Goal: Task Accomplishment & Management: Use online tool/utility

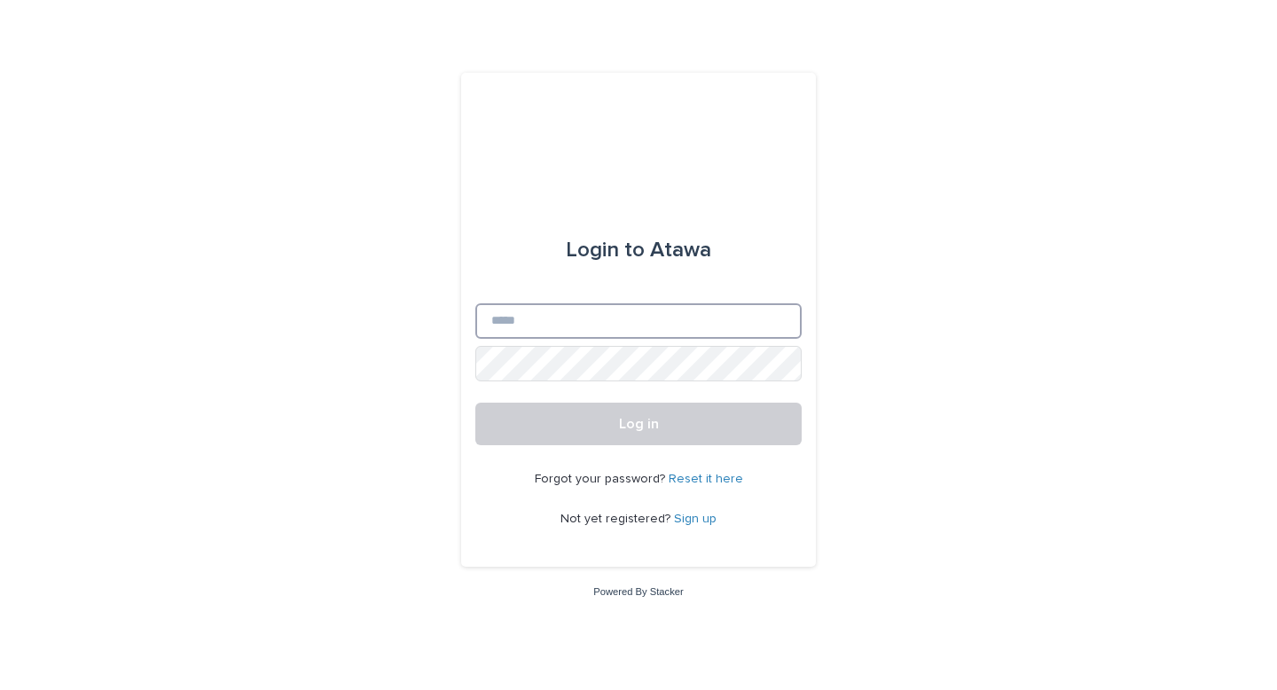
type input "**********"
click at [608, 332] on input "**********" at bounding box center [638, 320] width 326 height 35
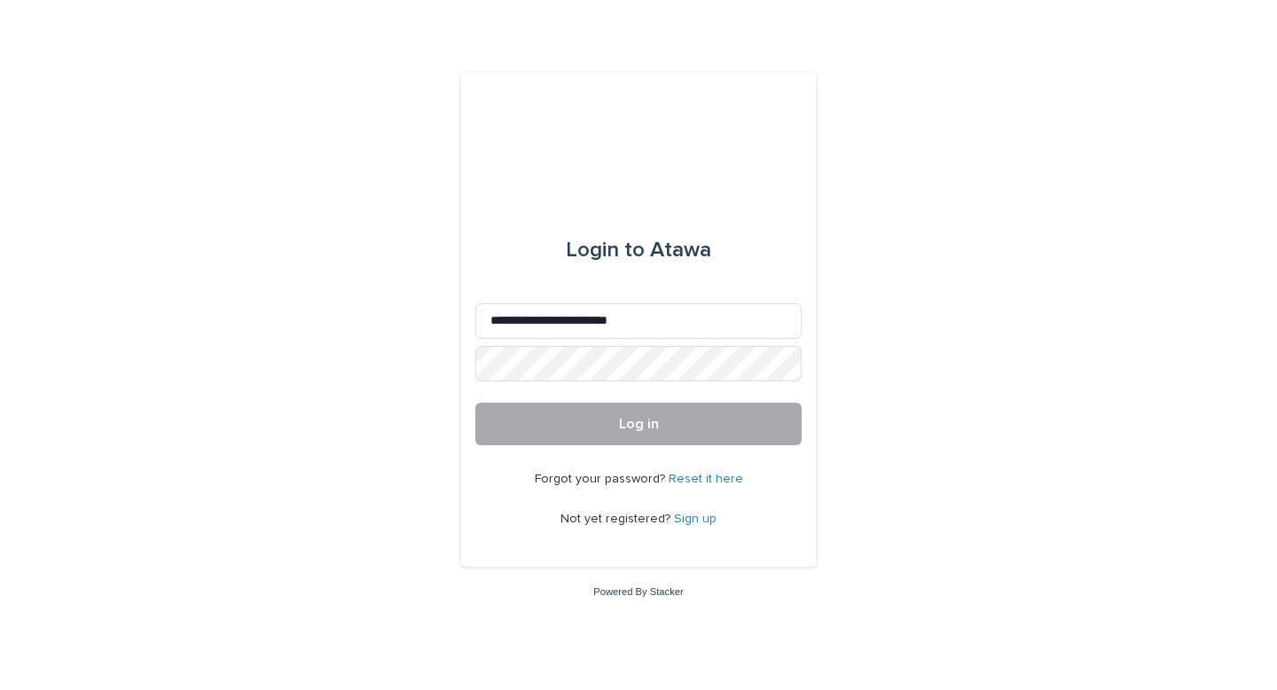
click at [476, 414] on button "Log in" at bounding box center [638, 424] width 326 height 43
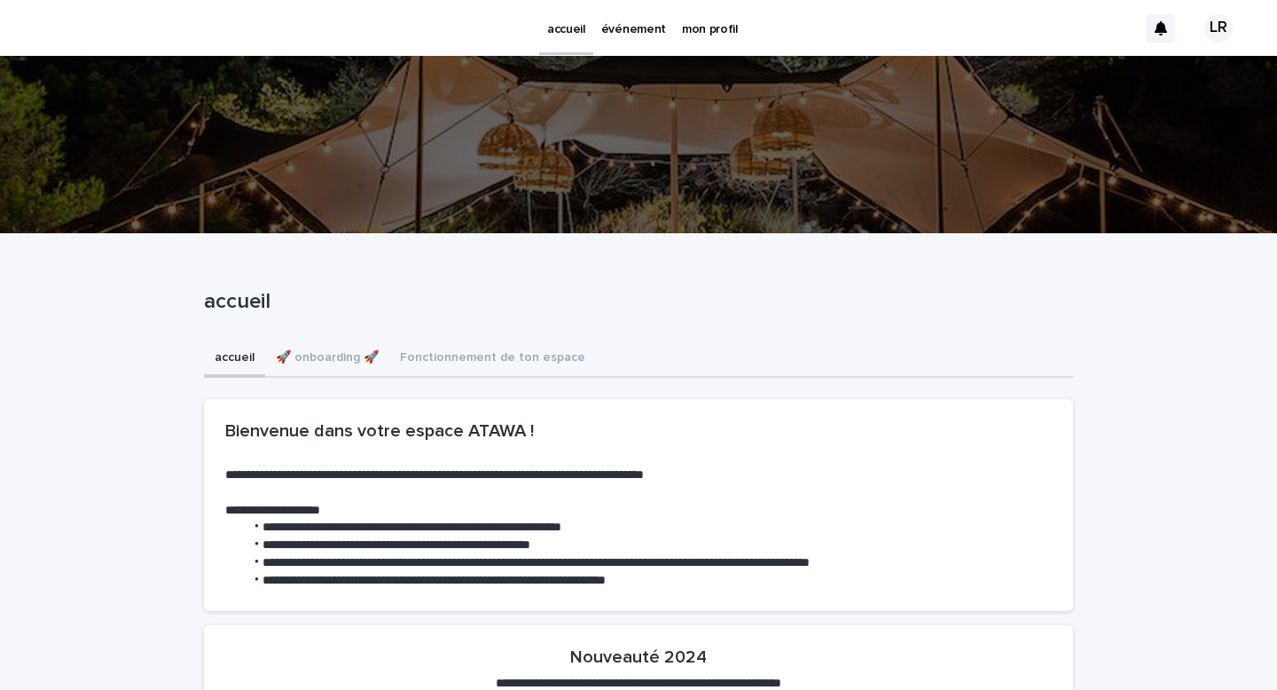
click at [601, 27] on p "événement" at bounding box center [633, 18] width 65 height 37
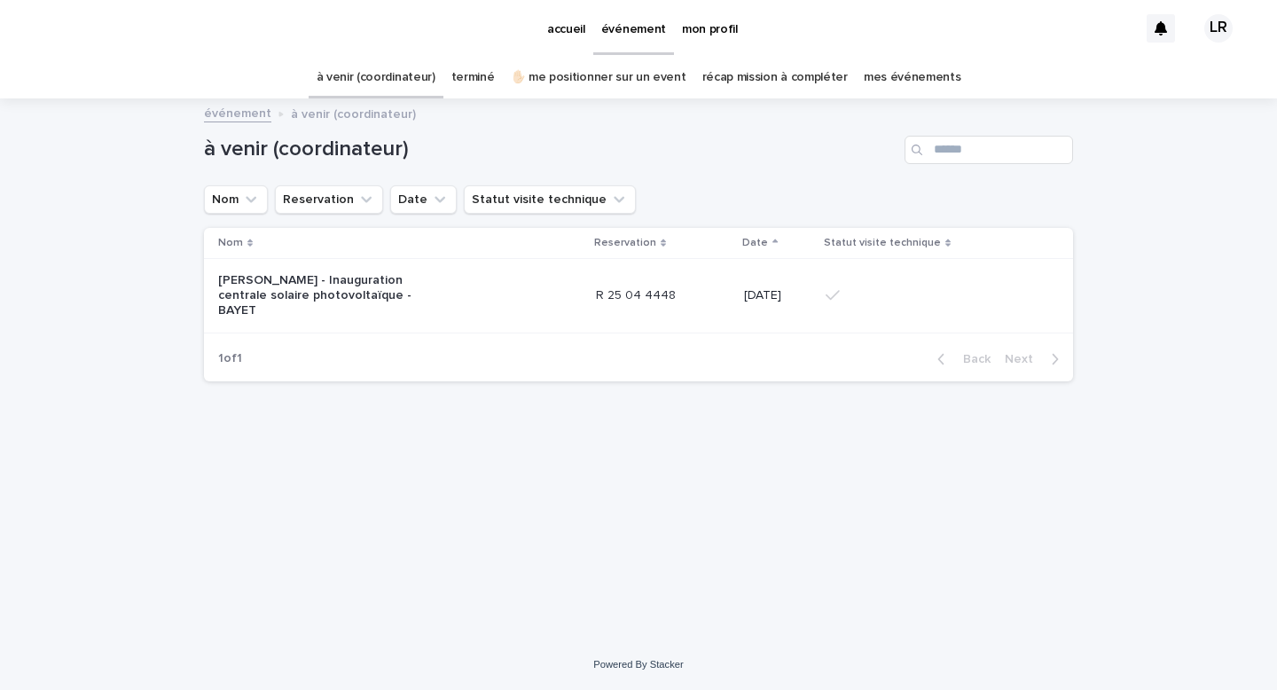
click at [484, 85] on link "terminé" at bounding box center [472, 78] width 43 height 42
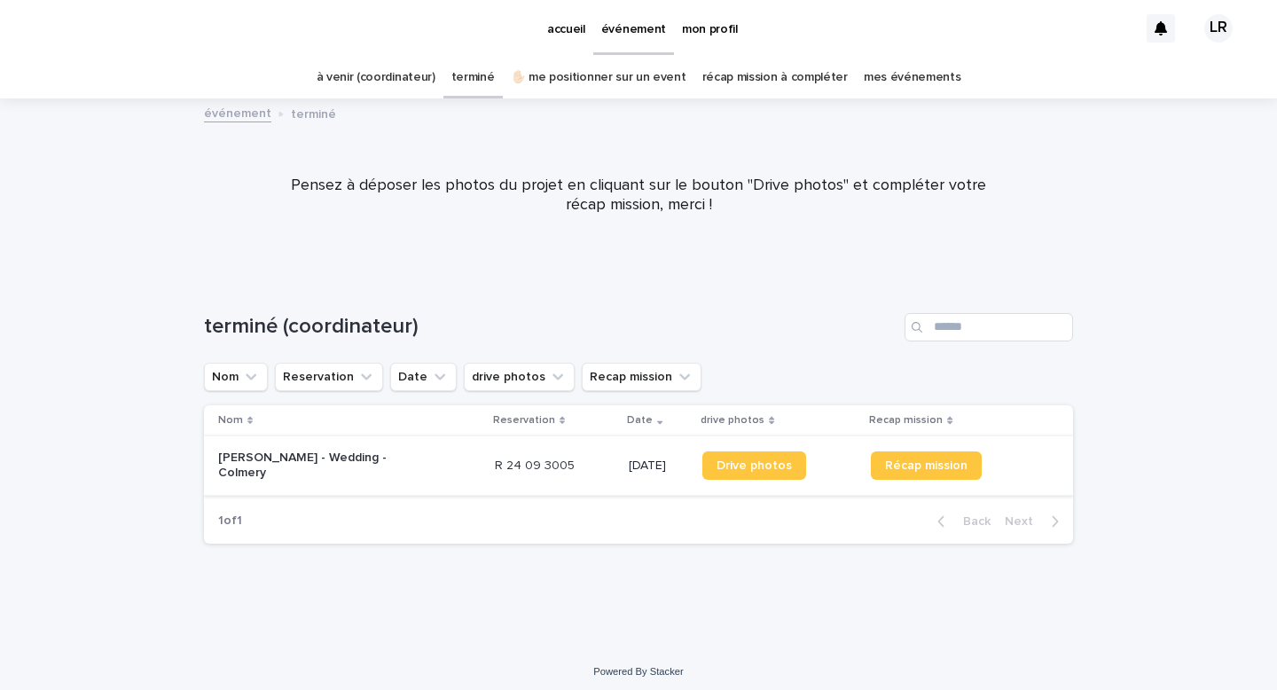
scroll to position [7, 0]
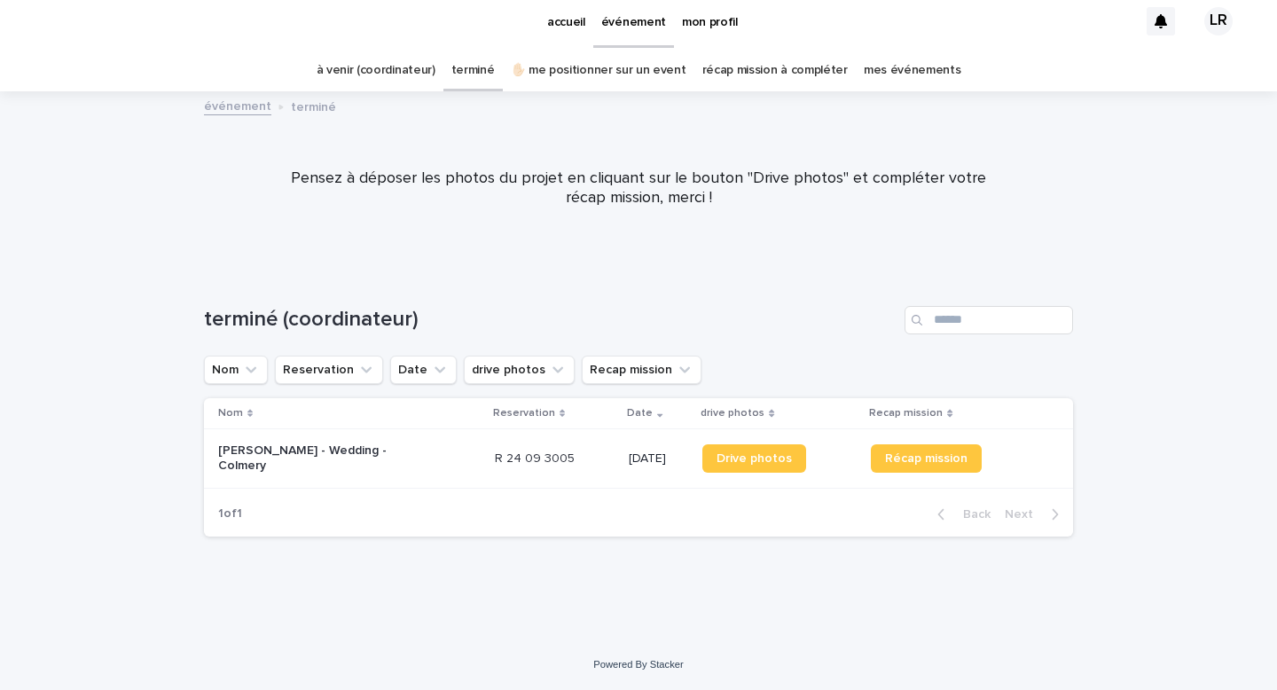
click at [556, 493] on div "1 of 1 Back Next" at bounding box center [638, 514] width 869 height 44
click at [354, 474] on div "[PERSON_NAME] - Wedding - Colmery" at bounding box center [349, 458] width 262 height 44
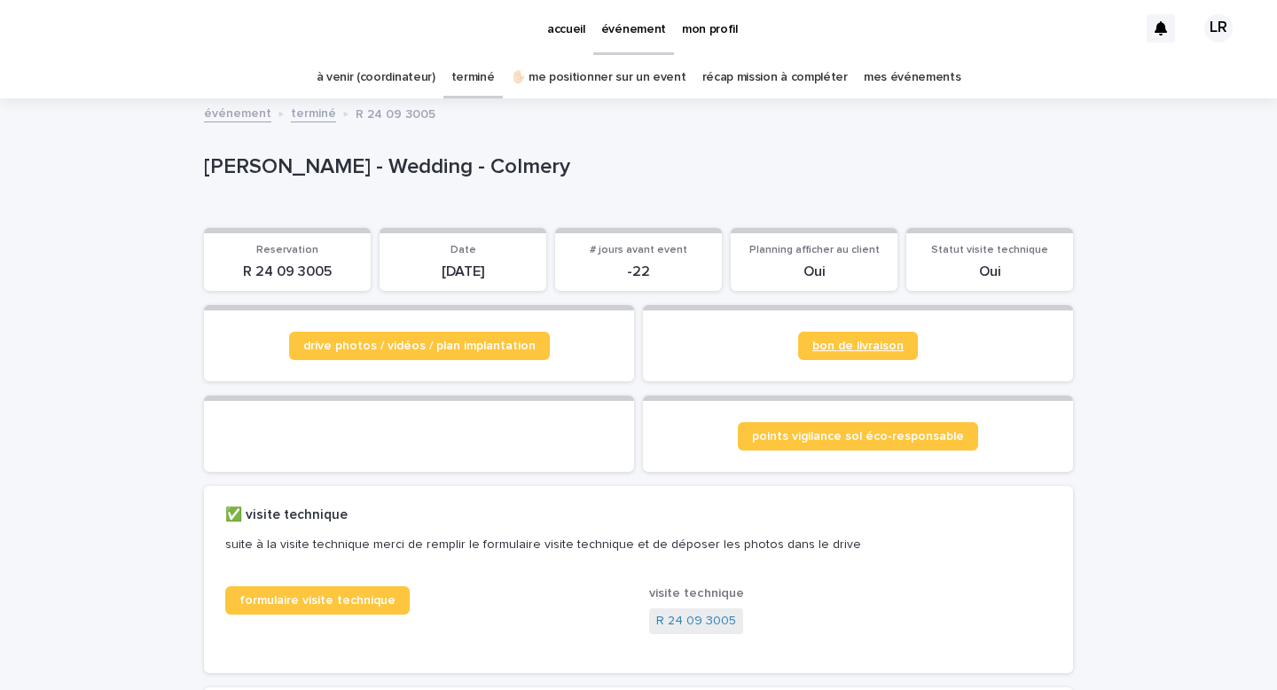
click at [852, 348] on span "bon de livraison" at bounding box center [857, 346] width 91 height 12
click at [316, 115] on link "terminé" at bounding box center [313, 112] width 45 height 20
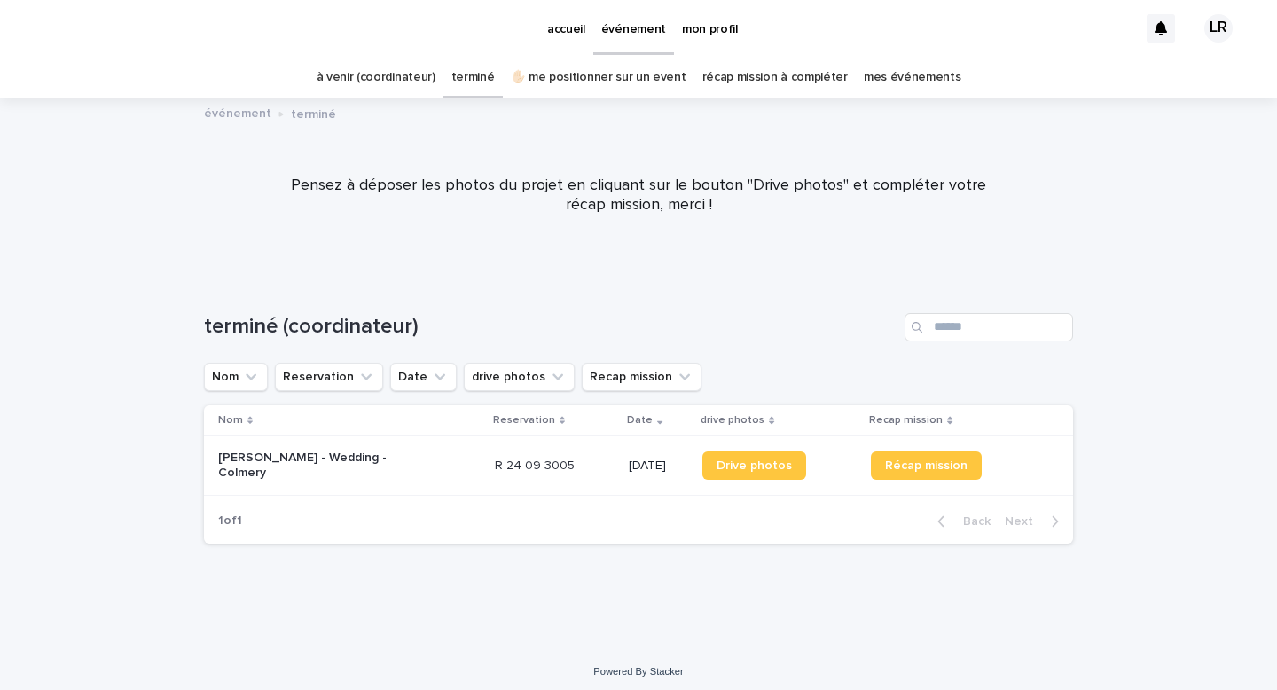
click at [891, 81] on link "mes événements" at bounding box center [913, 78] width 98 height 42
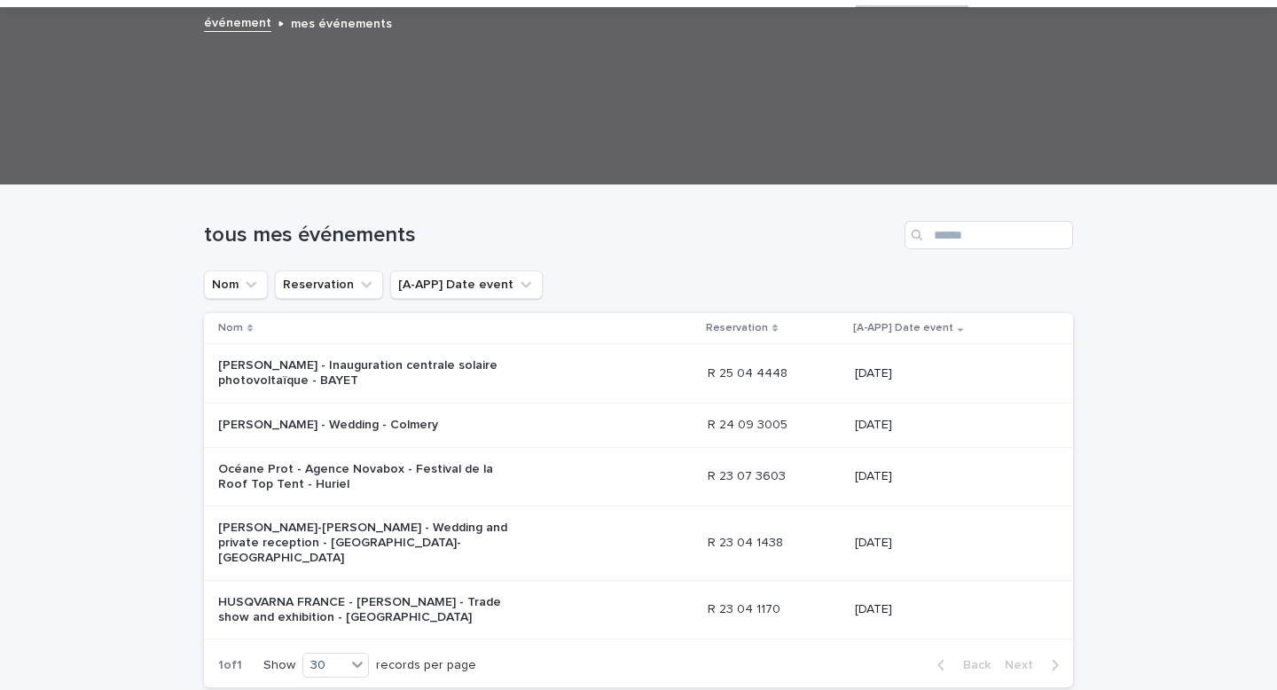
scroll to position [146, 0]
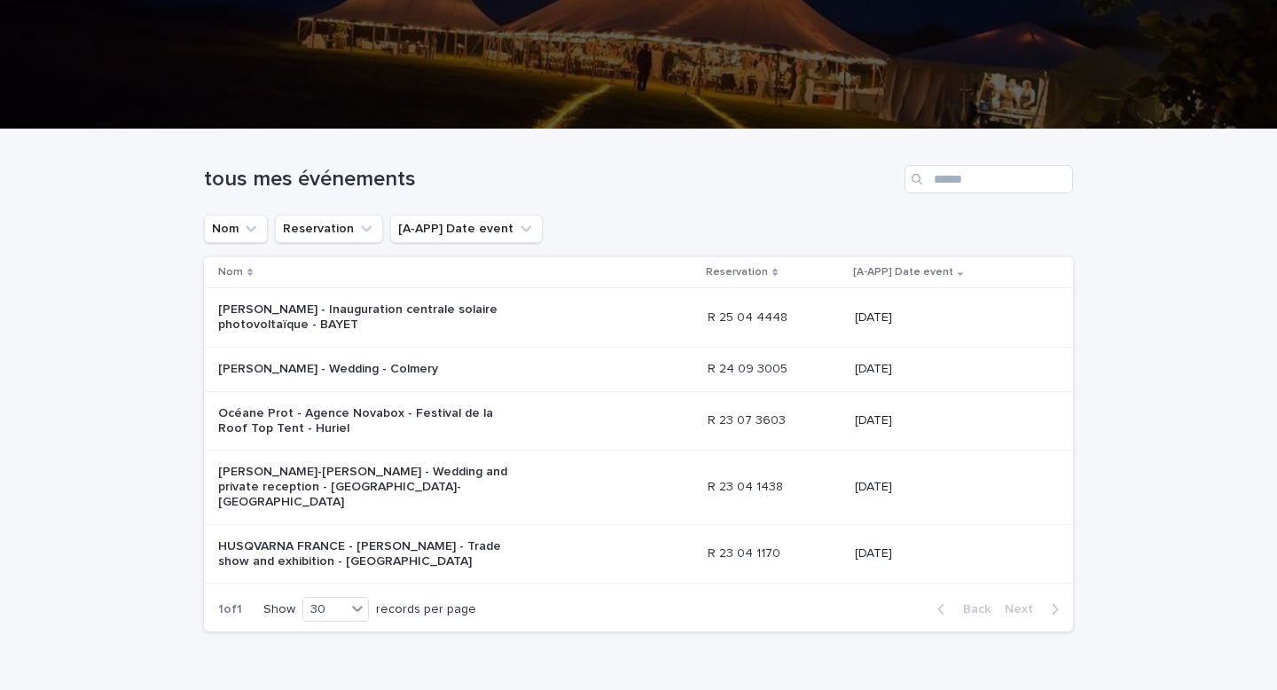
click at [812, 322] on p at bounding box center [774, 317] width 133 height 15
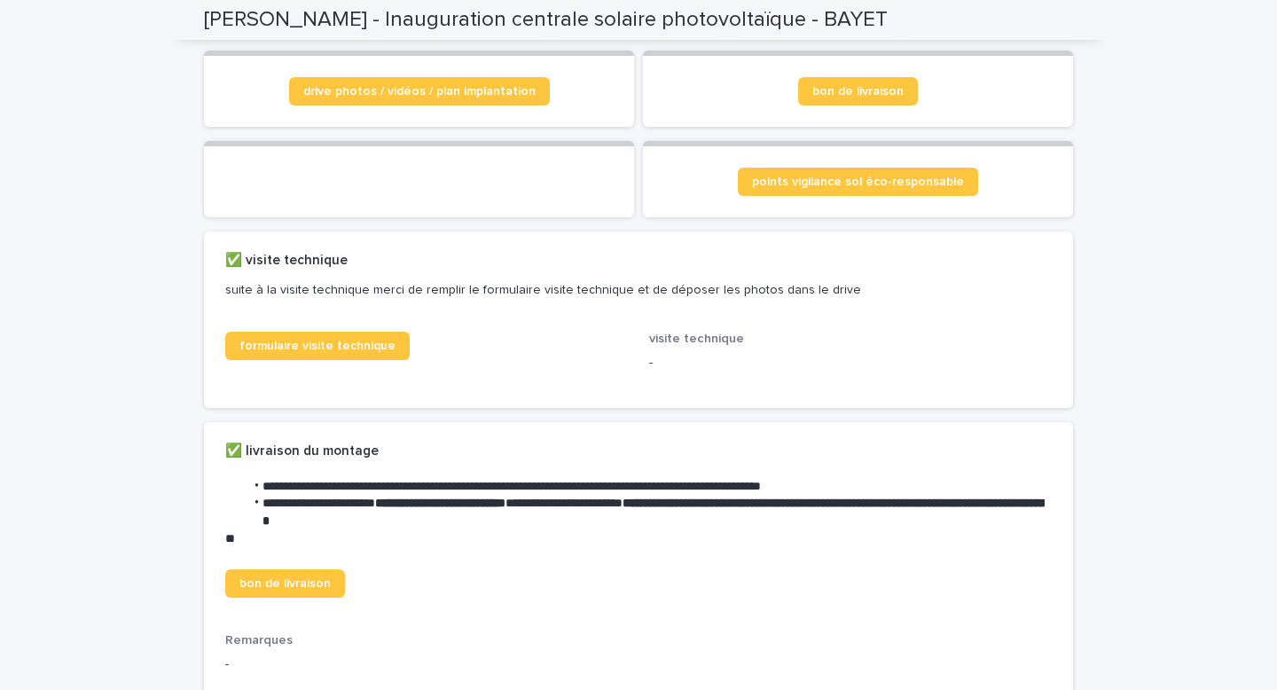
scroll to position [206, 0]
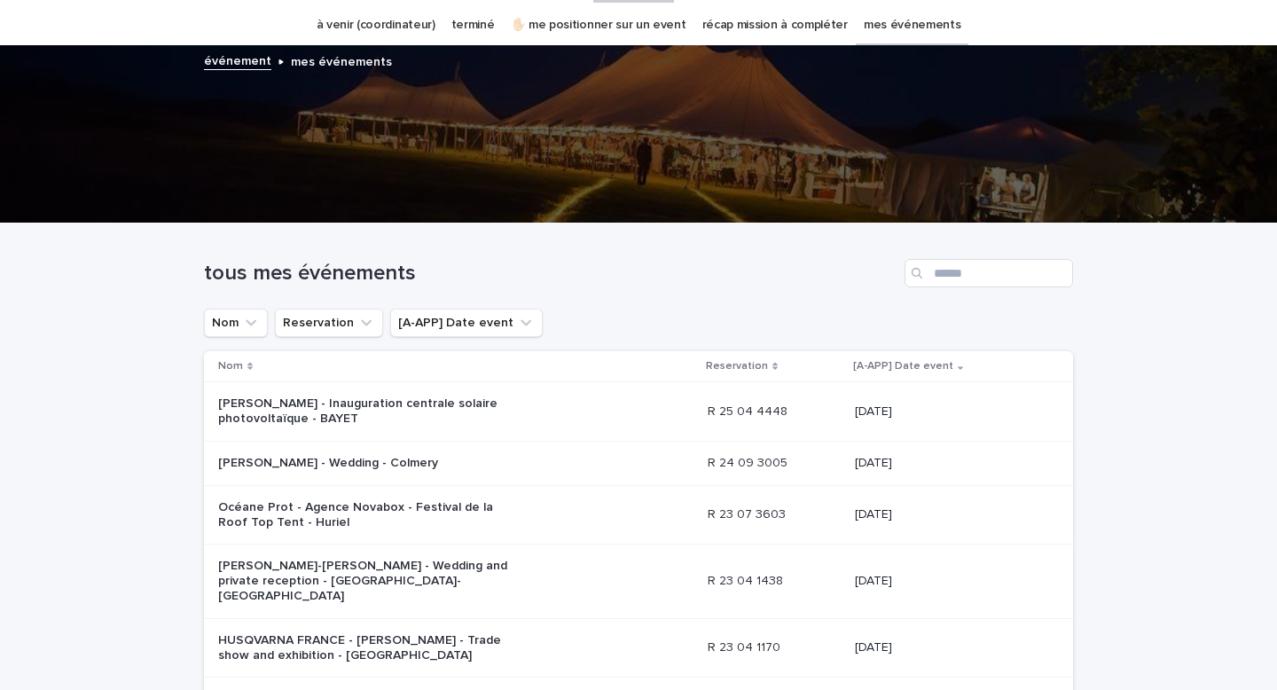
scroll to position [57, 0]
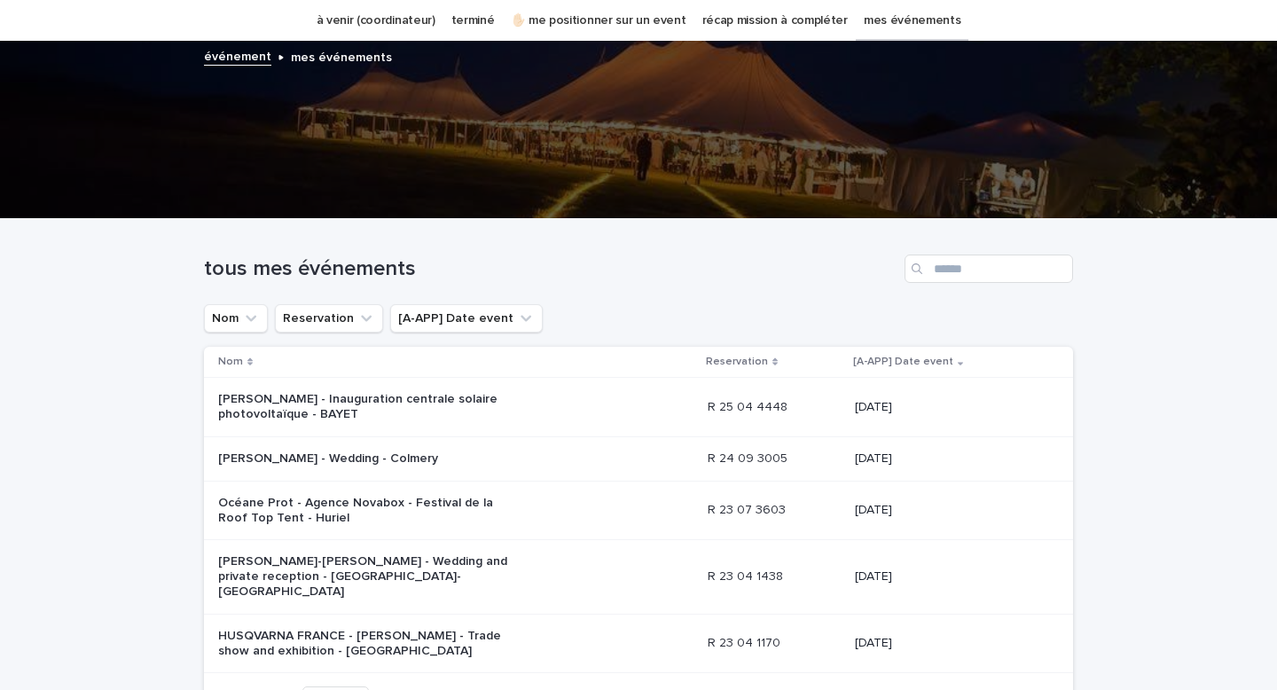
click at [383, 454] on p "[PERSON_NAME] - Wedding - Colmery" at bounding box center [365, 458] width 295 height 15
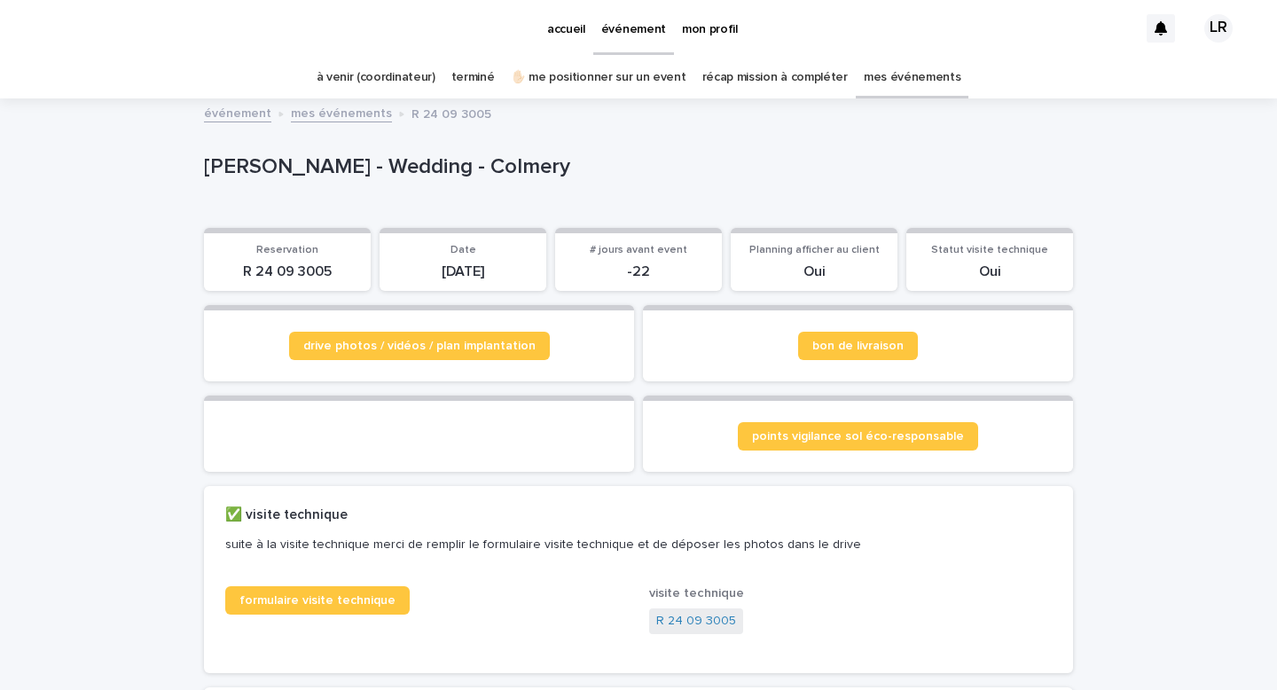
click at [715, 33] on p "mon profil" at bounding box center [710, 18] width 56 height 37
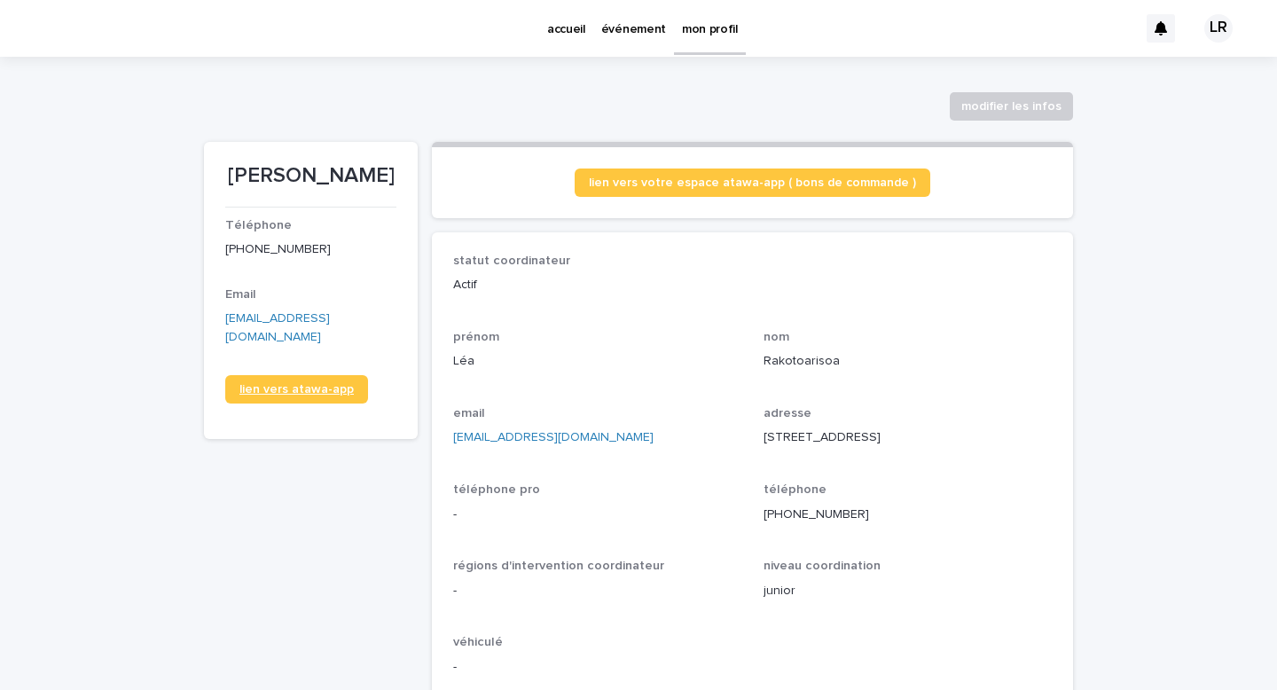
click at [307, 383] on span "lien vers atawa-app" at bounding box center [296, 389] width 114 height 12
click at [618, 23] on p "événement" at bounding box center [633, 18] width 65 height 37
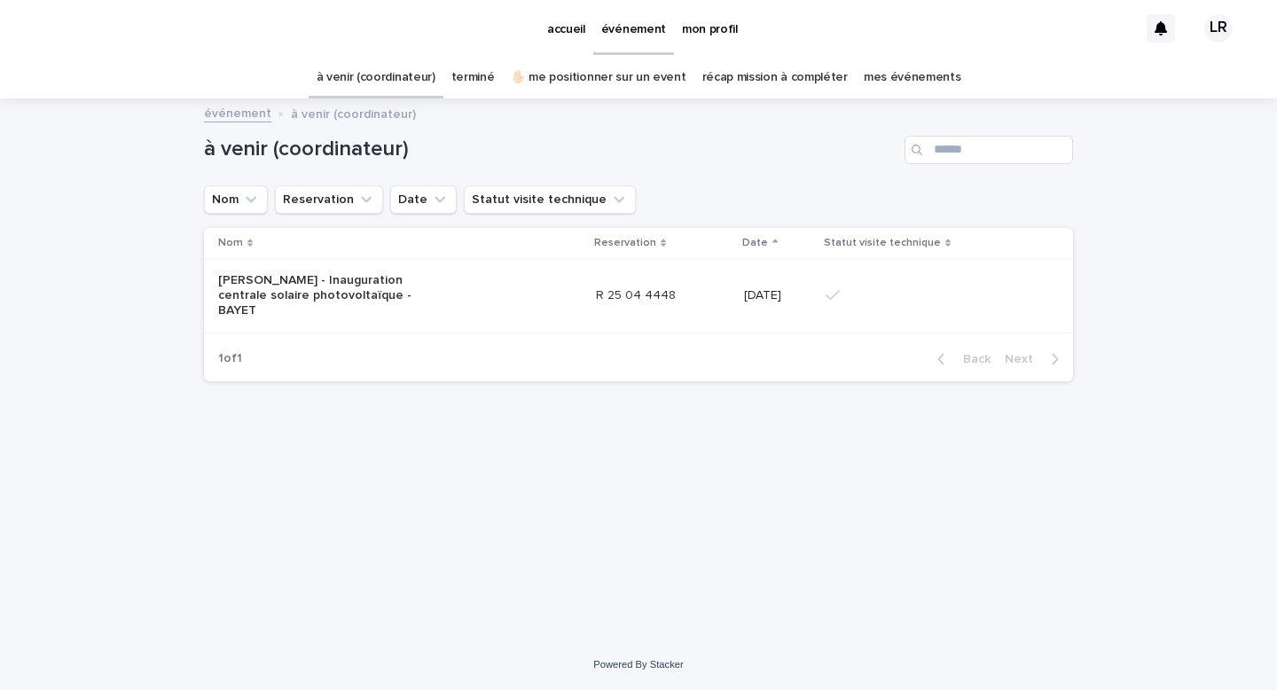
click at [472, 82] on link "terminé" at bounding box center [472, 78] width 43 height 42
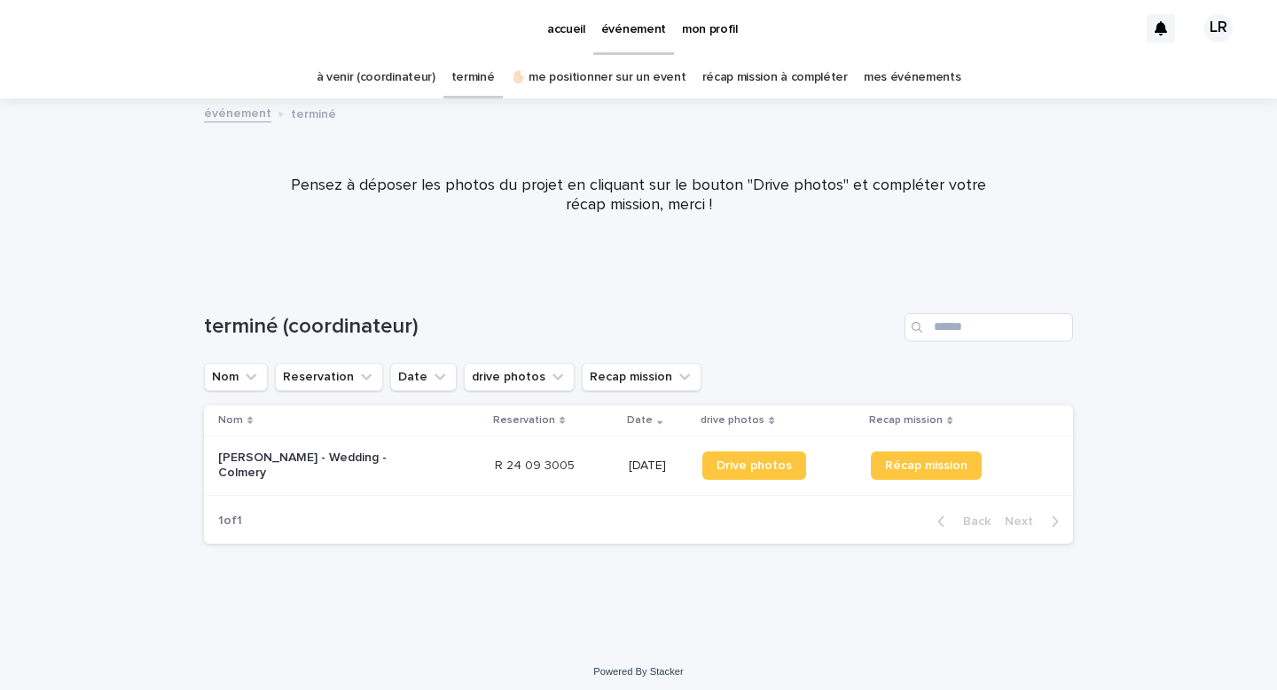
click at [387, 446] on div "[PERSON_NAME] - Wedding - Colmery" at bounding box center [349, 465] width 262 height 44
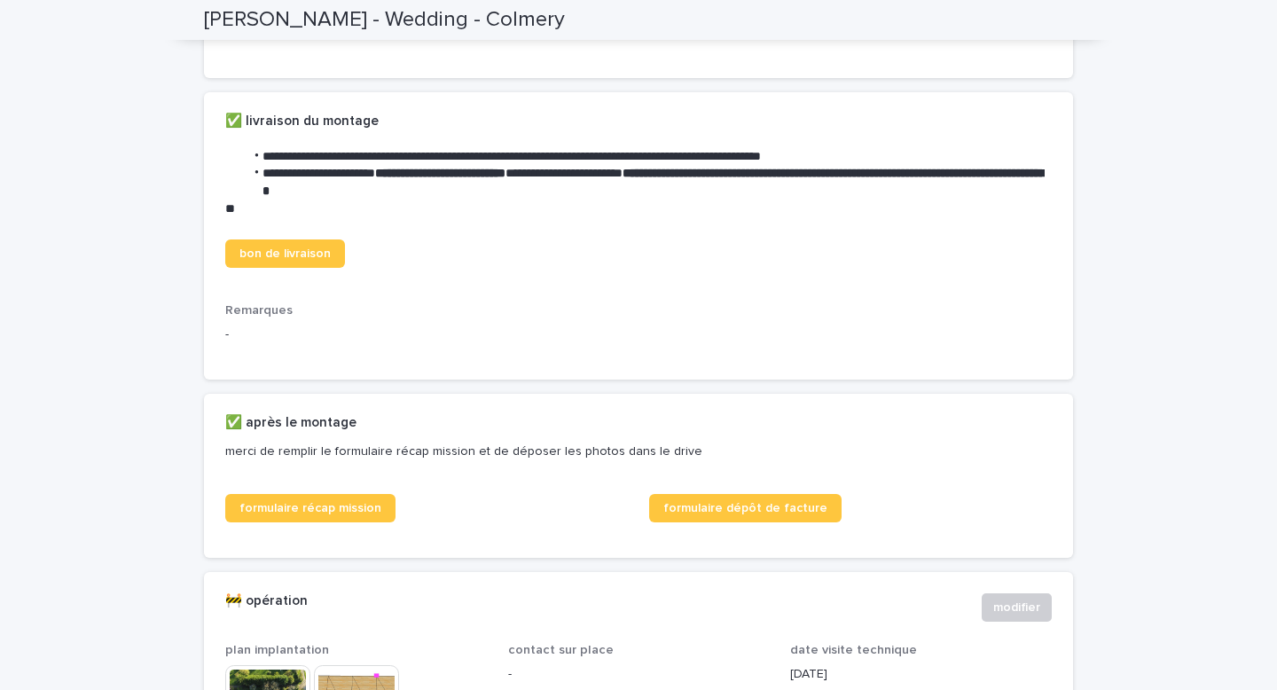
scroll to position [600, 0]
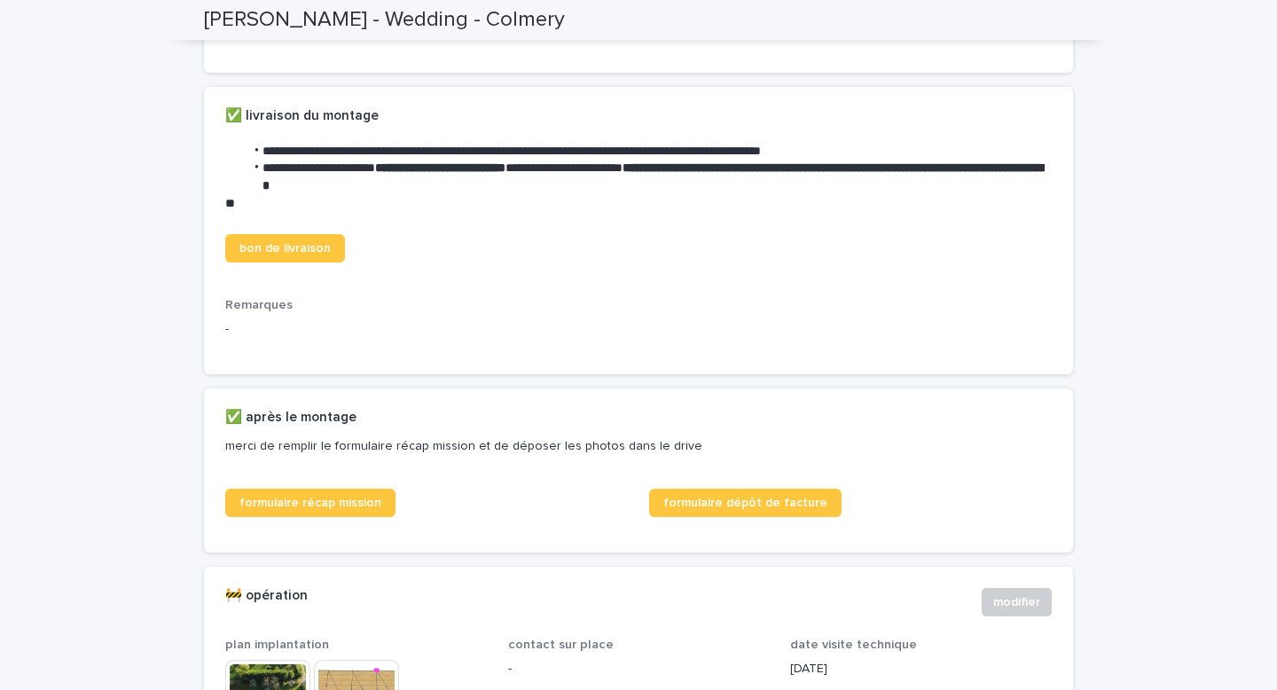
click at [309, 277] on div "bon de livraison" at bounding box center [426, 255] width 403 height 43
click at [283, 254] on span "bon de livraison" at bounding box center [284, 248] width 91 height 12
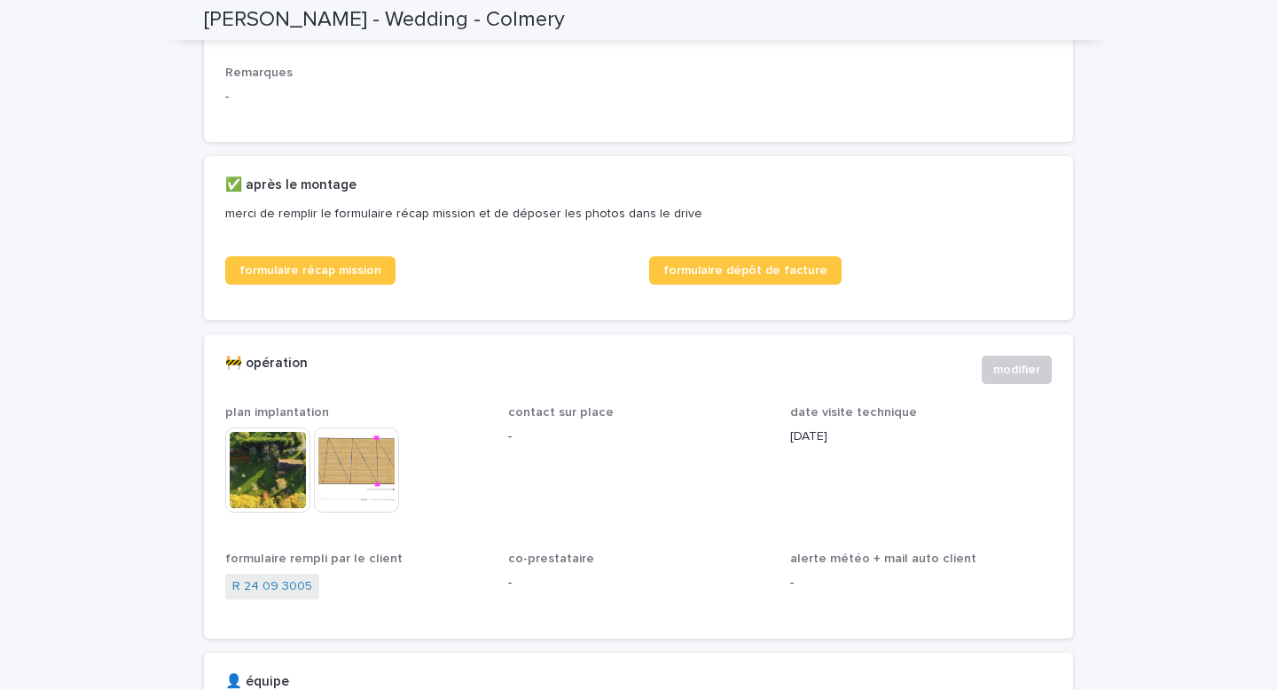
scroll to position [845, 0]
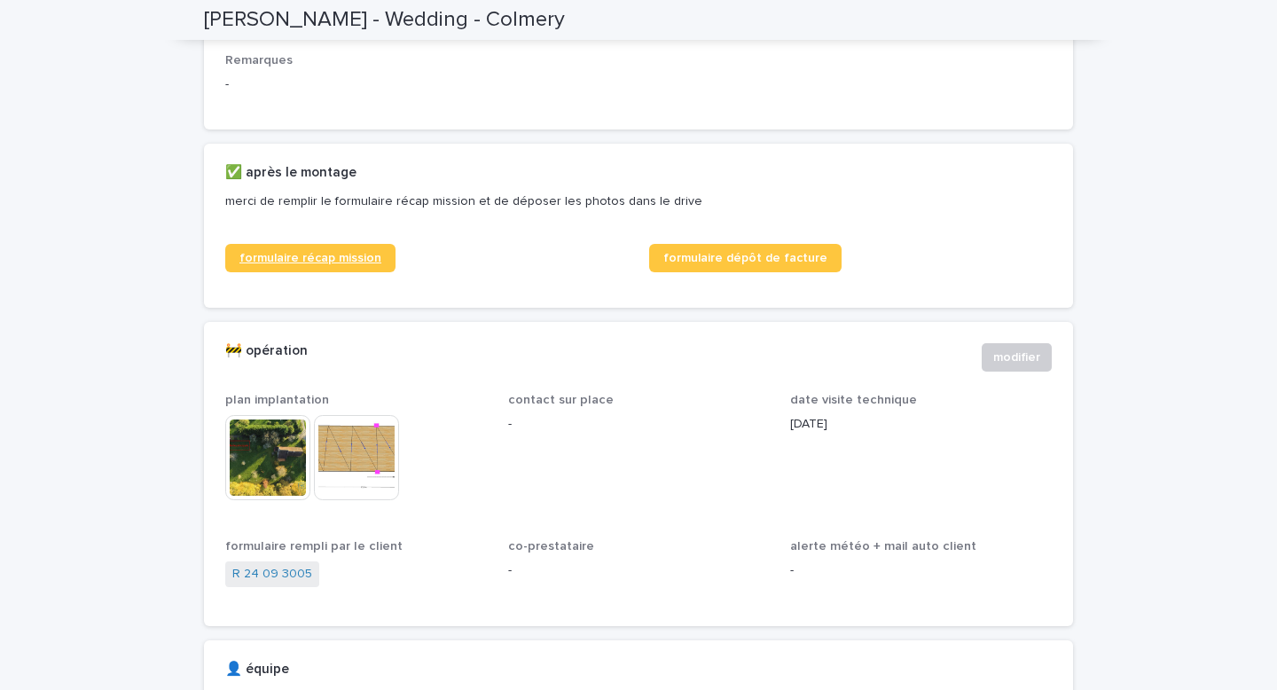
click at [304, 264] on span "formulaire récap mission" at bounding box center [310, 258] width 142 height 12
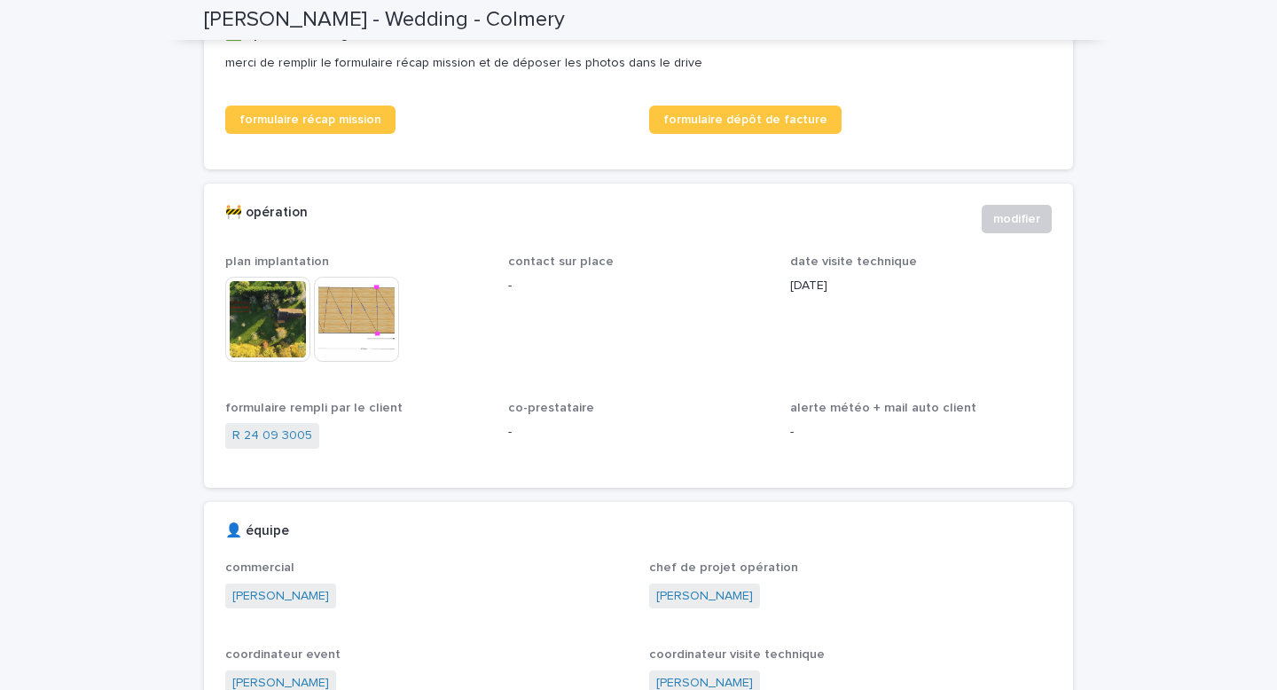
scroll to position [966, 0]
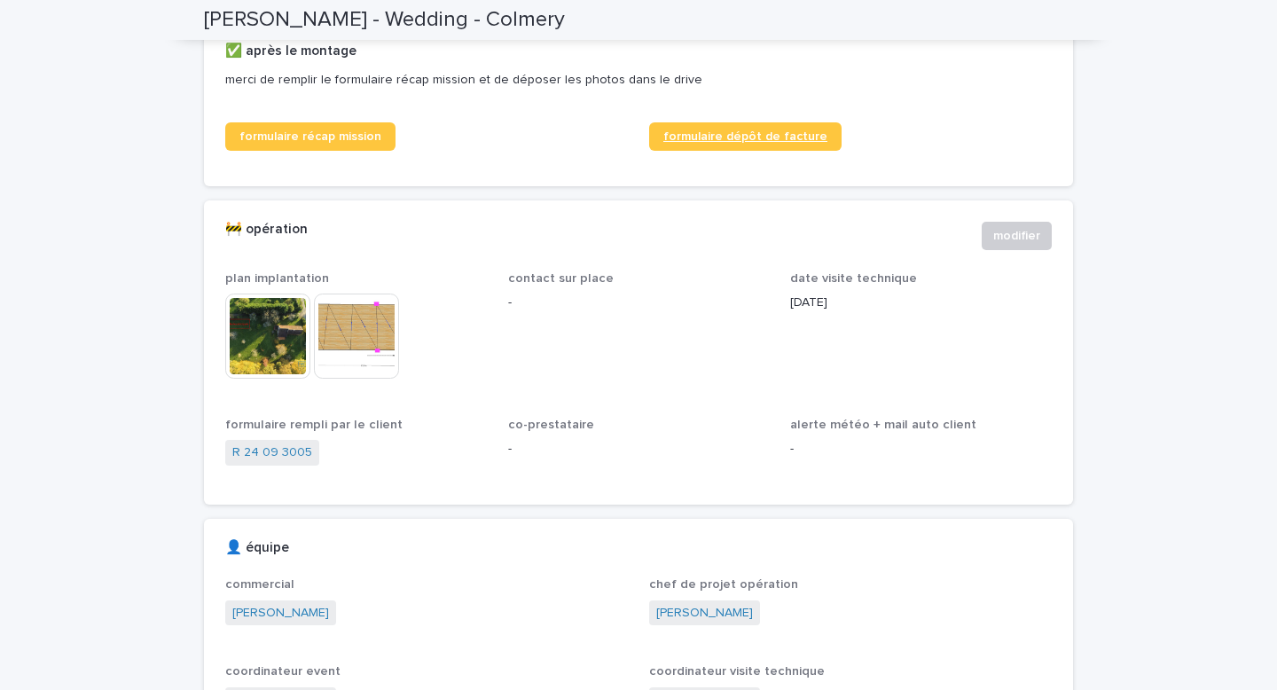
click at [736, 151] on link "formulaire dépôt de facture" at bounding box center [745, 136] width 192 height 28
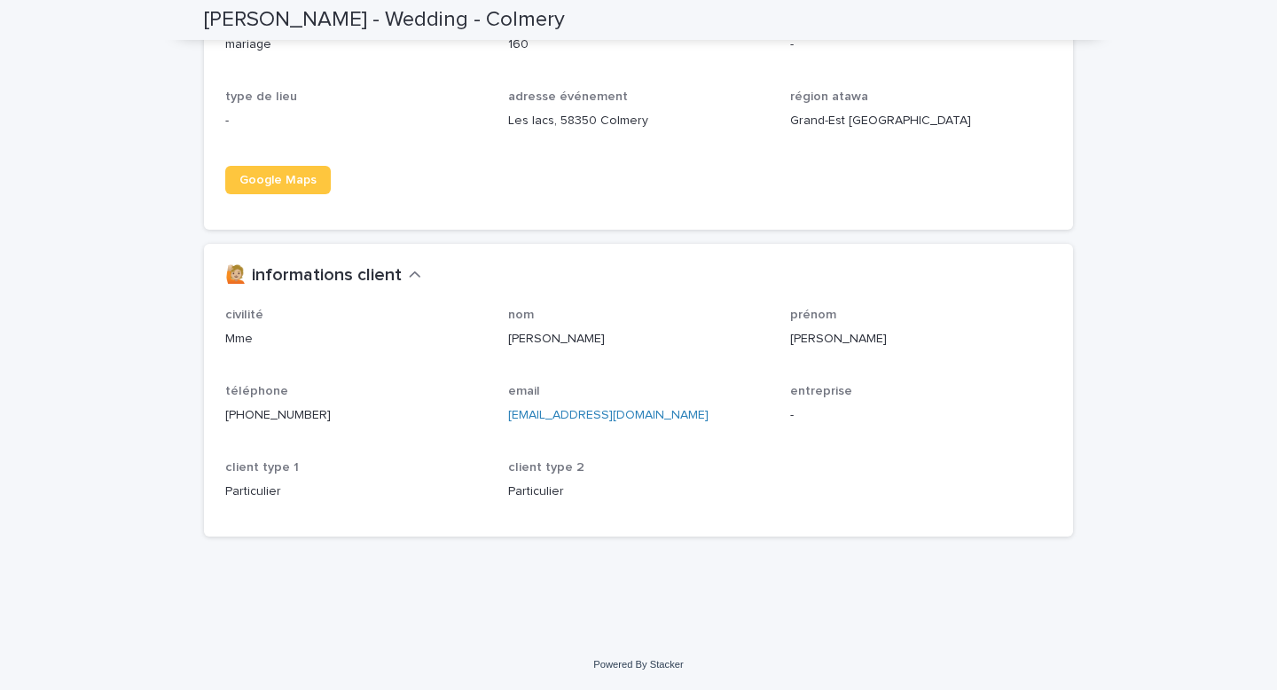
scroll to position [0, 0]
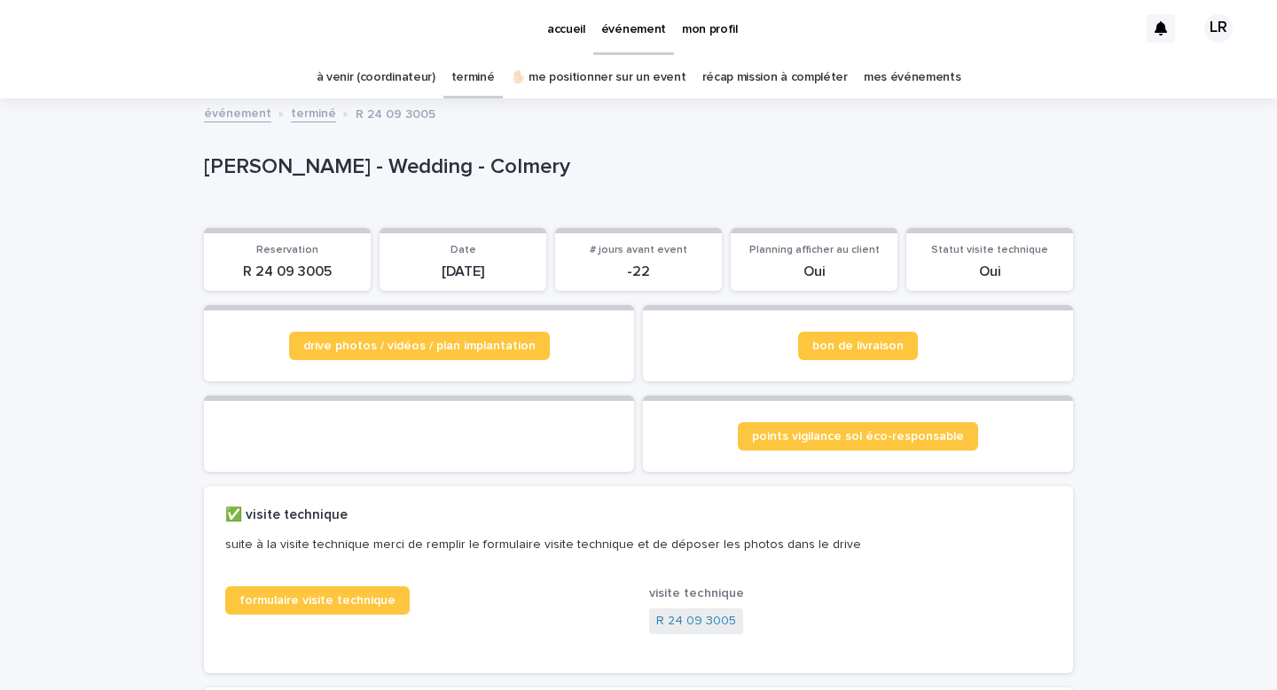
click at [574, 30] on p "accueil" at bounding box center [566, 18] width 38 height 37
